Goal: Task Accomplishment & Management: Complete application form

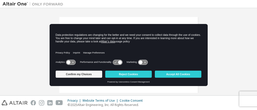
click at [74, 62] on icon at bounding box center [70, 62] width 9 height 5
click at [68, 62] on icon at bounding box center [70, 62] width 9 height 5
click at [70, 73] on button "Confirm my Choices" at bounding box center [79, 74] width 47 height 7
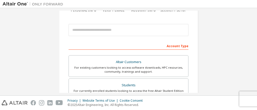
scroll to position [51, 0]
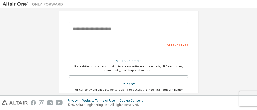
click at [97, 29] on input "email" at bounding box center [129, 29] width 120 height 12
type input "**********"
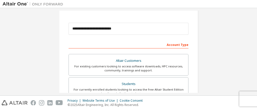
type input "******"
type input "**********"
click at [112, 81] on div "Students" at bounding box center [129, 84] width 114 height 7
click at [118, 91] on div "For currently enrolled students looking to access the free Altair Student Editi…" at bounding box center [129, 92] width 114 height 8
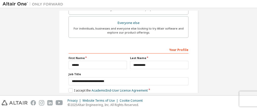
scroll to position [177, 0]
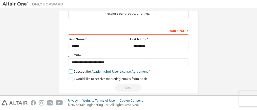
click at [70, 70] on label "I accept the Academic End-User License Agreement" at bounding box center [108, 72] width 79 height 4
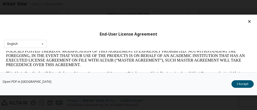
scroll to position [0, 0]
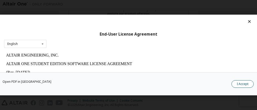
click at [243, 83] on button "I Accept" at bounding box center [243, 85] width 22 height 8
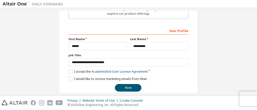
scroll to position [183, 0]
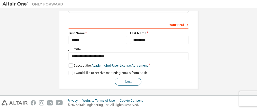
click at [120, 79] on button "Next" at bounding box center [128, 82] width 27 height 8
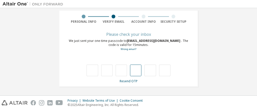
scroll to position [37, 0]
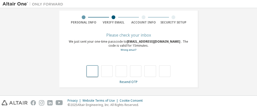
type input "*"
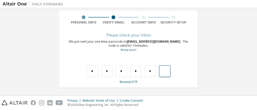
type input "*"
